Goal: Find specific page/section: Find specific page/section

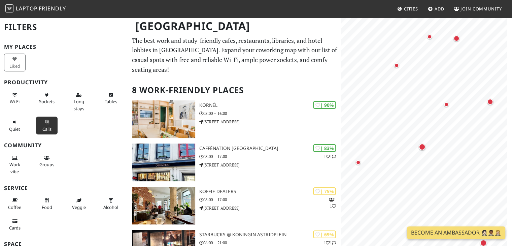
click at [47, 126] on span "Calls" at bounding box center [46, 129] width 9 height 6
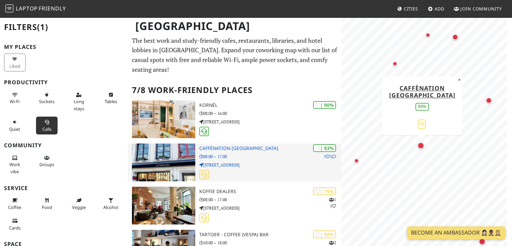
click at [235, 145] on h3 "Caffènation Antwerp City Center" at bounding box center [270, 148] width 142 height 6
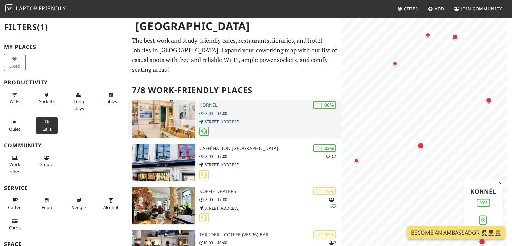
click at [254, 118] on p "Sint-Lambertusstraat 1" at bounding box center [270, 121] width 142 height 6
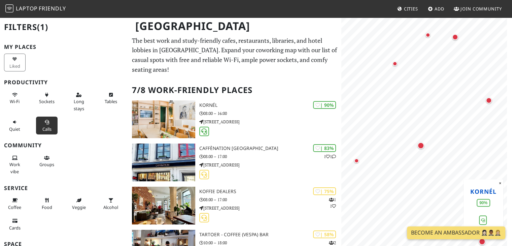
click at [488, 194] on link "Kornél" at bounding box center [483, 191] width 26 height 8
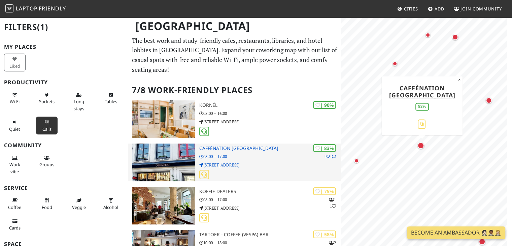
click at [234, 153] on p "08:00 – 17:00" at bounding box center [270, 156] width 142 height 6
click at [240, 143] on div "| 83% 1 1 Caffènation Antwerp City Center 08:00 – 17:00 Mechelsesteenweg 16" at bounding box center [270, 162] width 142 height 38
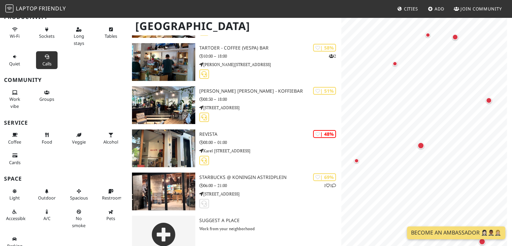
scroll to position [67, 0]
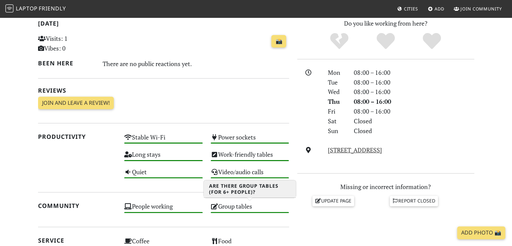
scroll to position [135, 0]
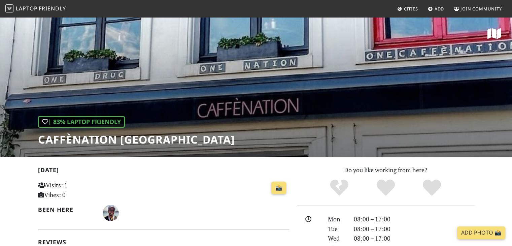
scroll to position [101, 0]
